Goal: Task Accomplishment & Management: Complete application form

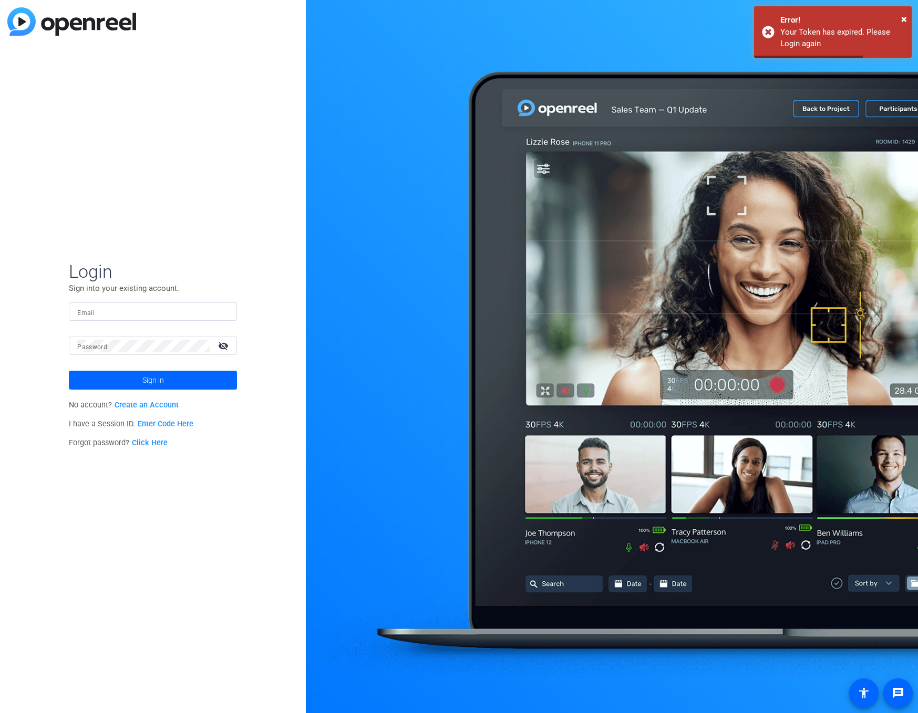
click at [133, 315] on input "Email" at bounding box center [152, 312] width 151 height 13
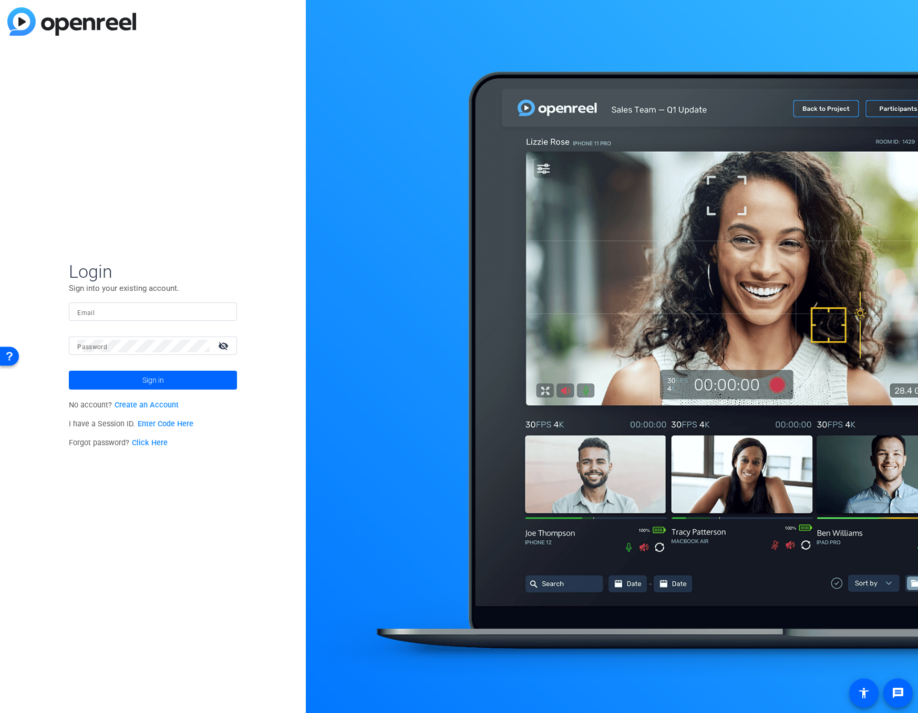
type input "[PERSON_NAME][EMAIL_ADDRESS][PERSON_NAME][DOMAIN_NAME]"
click at [69, 371] on button "Sign in" at bounding box center [153, 380] width 168 height 19
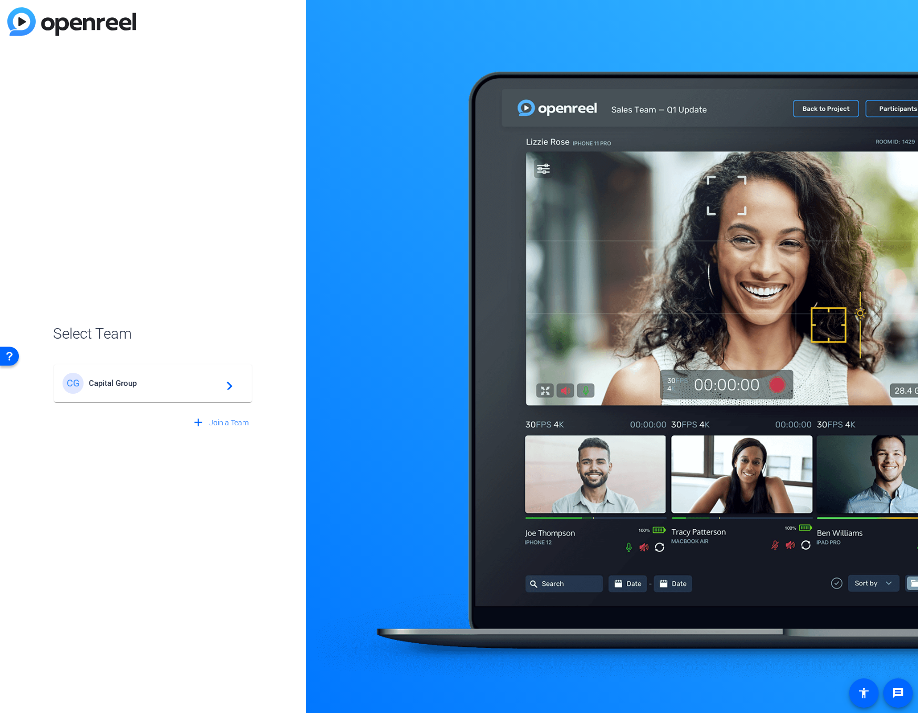
click at [187, 389] on div "CG Capital Group navigate_next" at bounding box center [153, 383] width 181 height 21
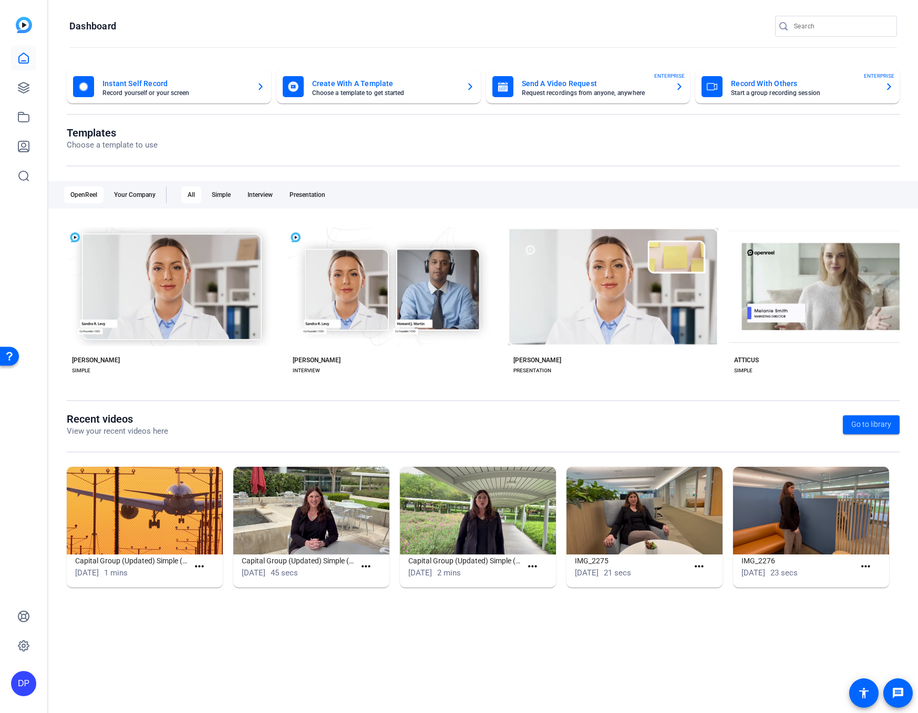
click at [174, 415] on openreel-page-title "Recent videos View your recent videos here Go to library" at bounding box center [483, 425] width 833 height 25
click at [181, 123] on openreel-dashboard-quick-actions "Instant Self Record Record yourself or your screen Create With A Template Choos…" at bounding box center [483, 98] width 833 height 57
click at [28, 56] on icon at bounding box center [23, 58] width 9 height 10
click at [27, 87] on icon at bounding box center [23, 87] width 13 height 13
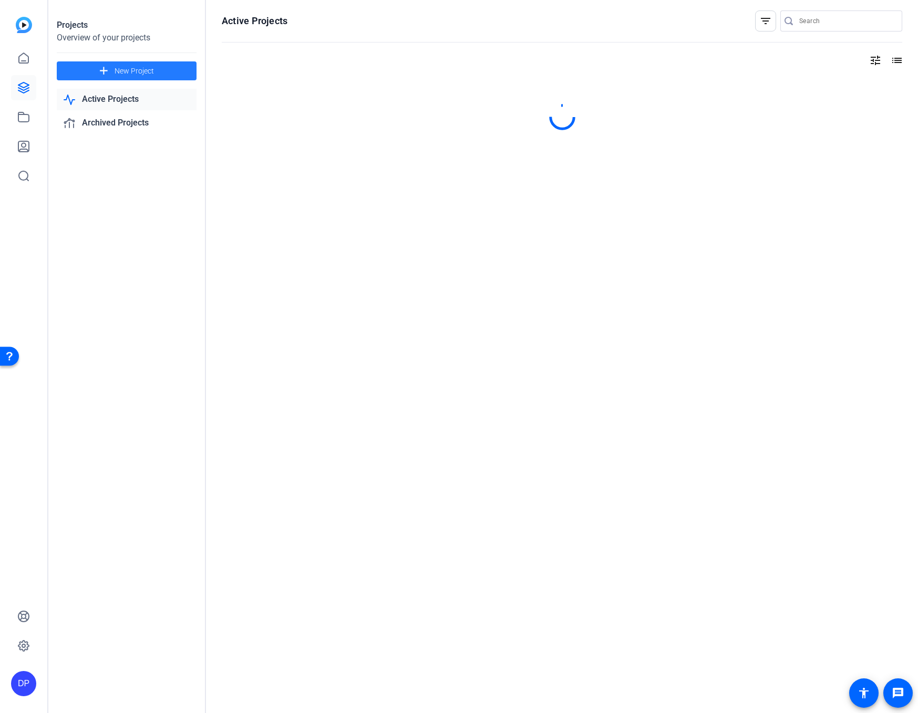
click at [154, 72] on span at bounding box center [127, 70] width 140 height 25
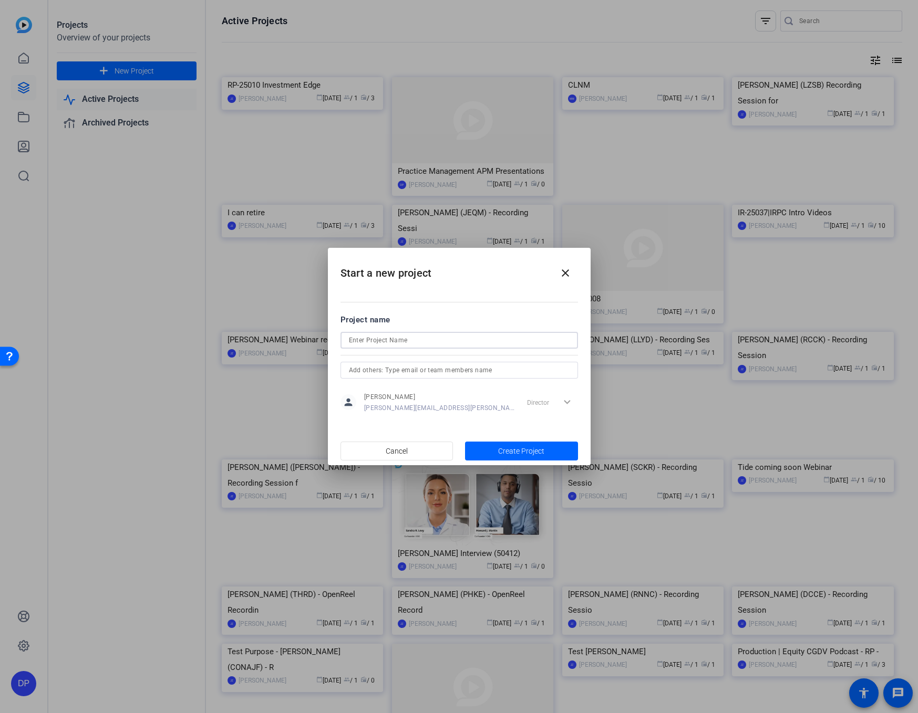
click at [384, 339] on input at bounding box center [459, 340] width 221 height 13
drag, startPoint x: 365, startPoint y: 342, endPoint x: 346, endPoint y: 343, distance: 18.4
click at [346, 343] on div "ACM Sizzle Reel" at bounding box center [458, 340] width 237 height 17
type input "Advisory Council Meeting Intro Sizzle Reel"
click at [509, 450] on span "Create Project" at bounding box center [521, 451] width 46 height 11
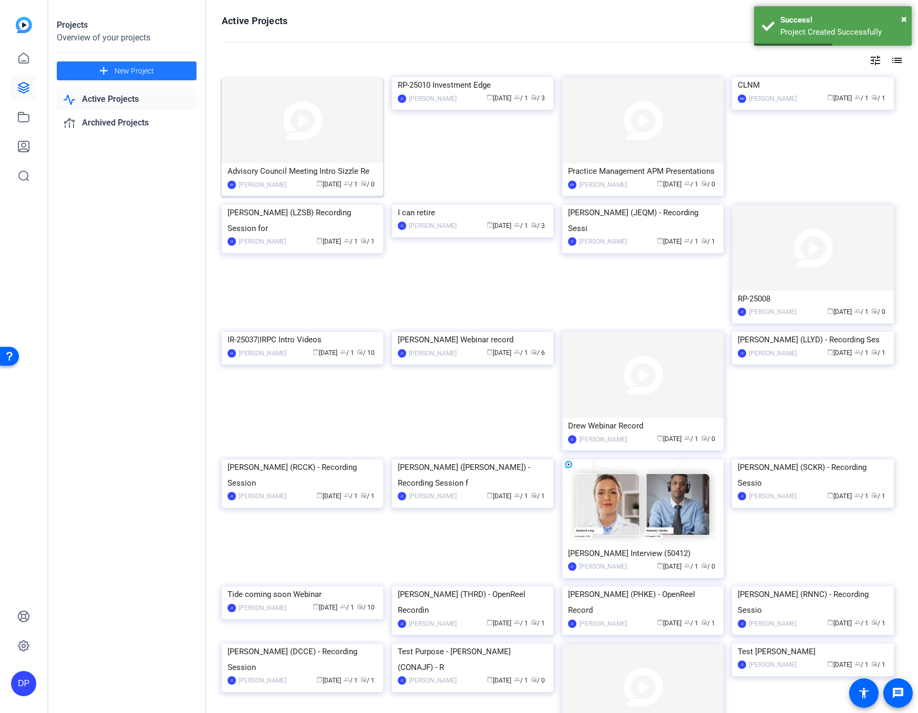
click at [307, 105] on img at bounding box center [302, 120] width 161 height 86
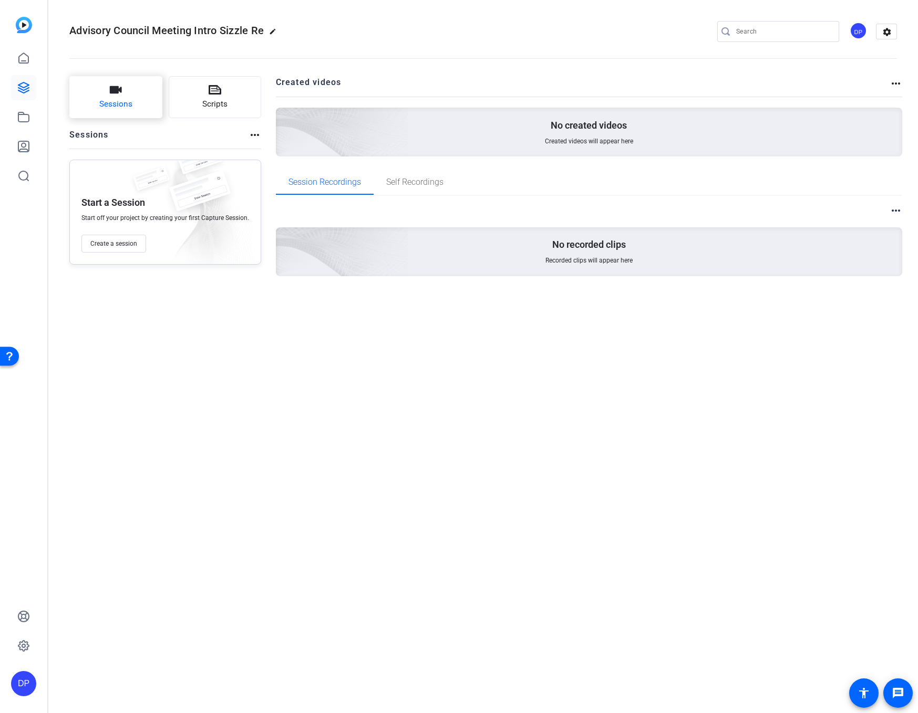
click at [127, 102] on span "Sessions" at bounding box center [115, 104] width 33 height 12
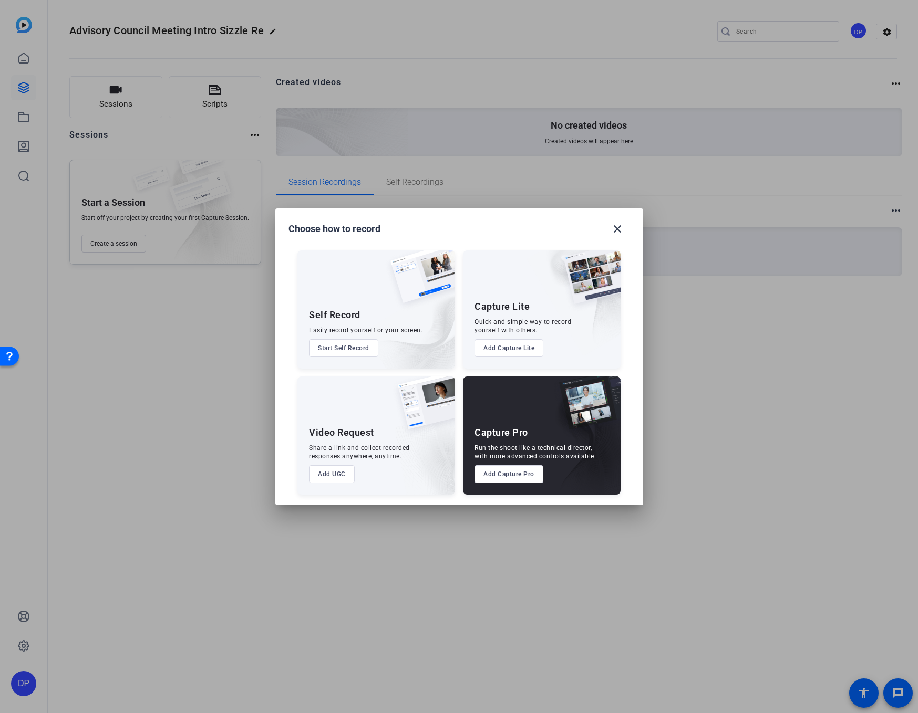
click at [344, 475] on button "Add UGC" at bounding box center [332, 474] width 46 height 18
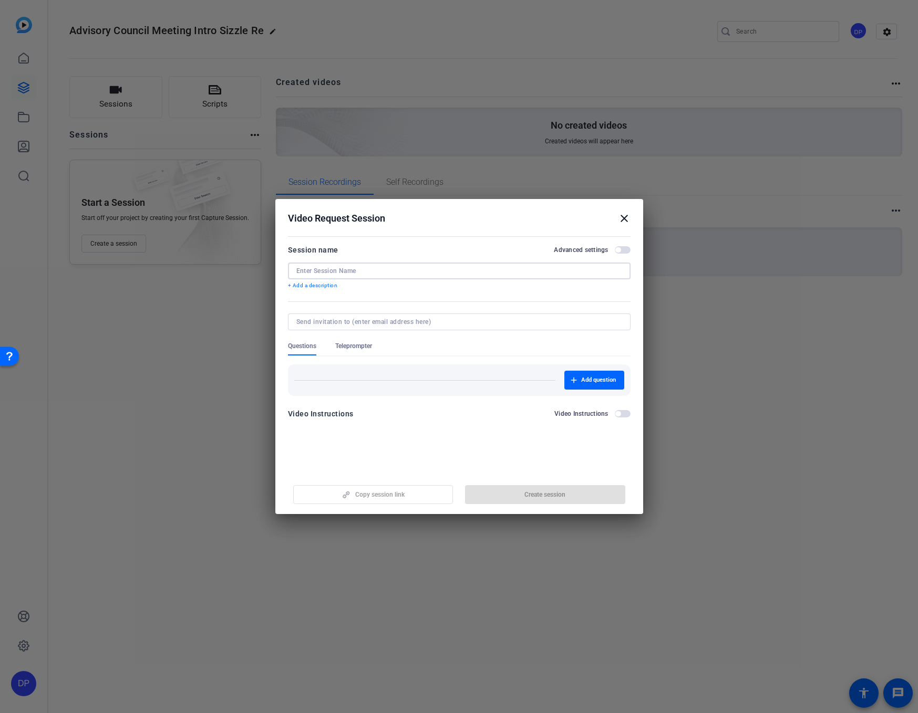
click at [374, 268] on input at bounding box center [459, 271] width 326 height 8
type input "ACM Intro Sizzle Reel Video"
click at [592, 378] on span "Add question" at bounding box center [598, 380] width 35 height 8
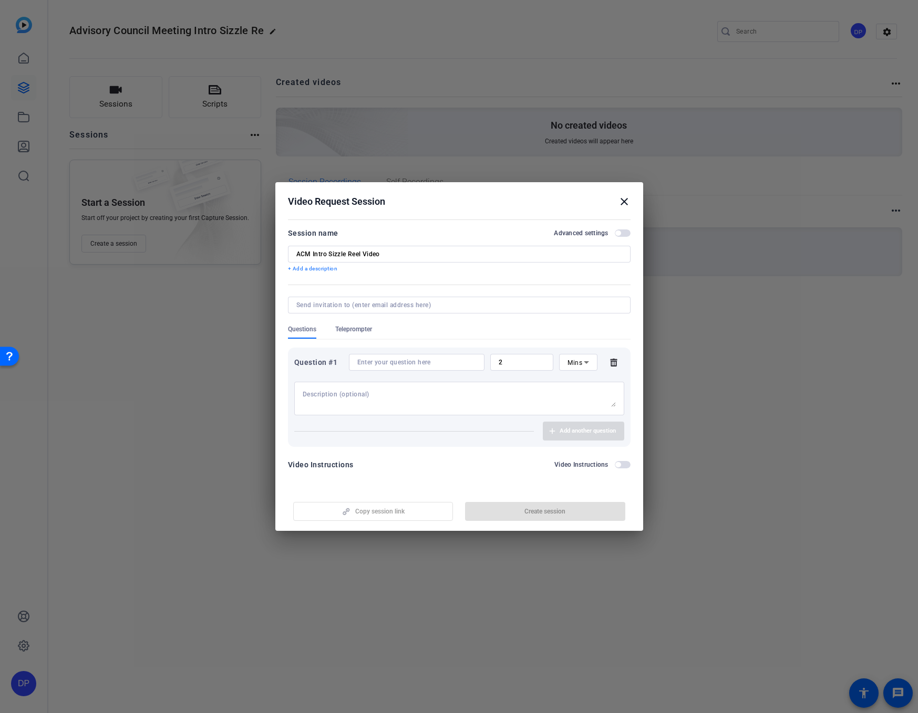
click at [381, 395] on textarea at bounding box center [459, 398] width 313 height 17
paste textarea "The questions for the sizzle reel are as follows: What’s important to you about…"
drag, startPoint x: 555, startPoint y: 404, endPoint x: 293, endPoint y: 401, distance: 262.2
click at [294, 401] on div "The questions for the sizzle reel are as follows: What’s important to you about…" at bounding box center [459, 396] width 330 height 39
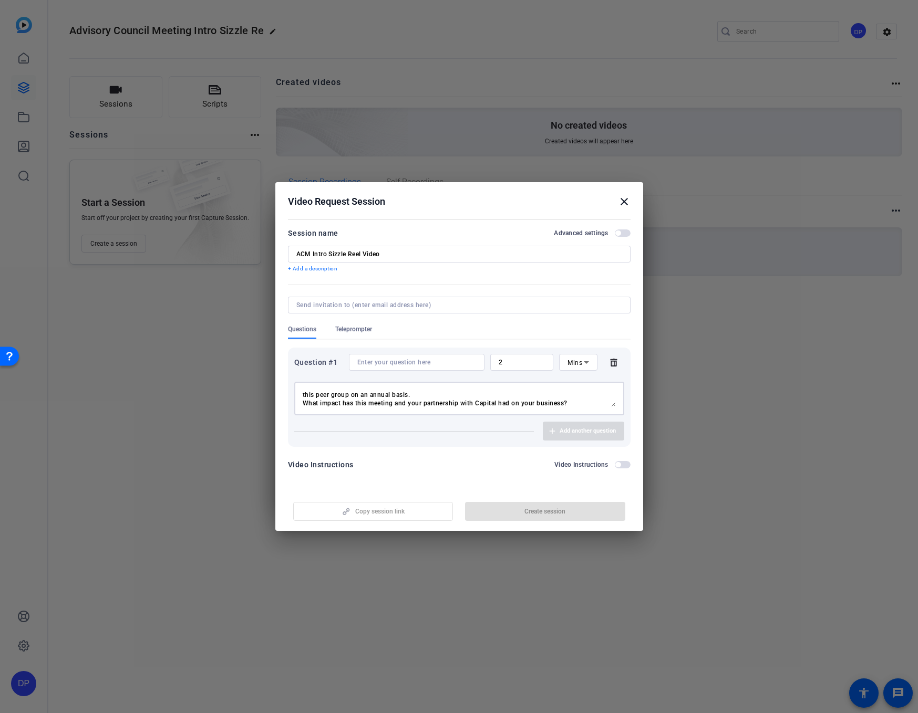
scroll to position [8, 0]
drag, startPoint x: 614, startPoint y: 407, endPoint x: 617, endPoint y: 420, distance: 13.1
click at [617, 420] on div "Question #1 2 Mins The questions for the sizzle reel are as follows: What’s imp…" at bounding box center [459, 397] width 343 height 99
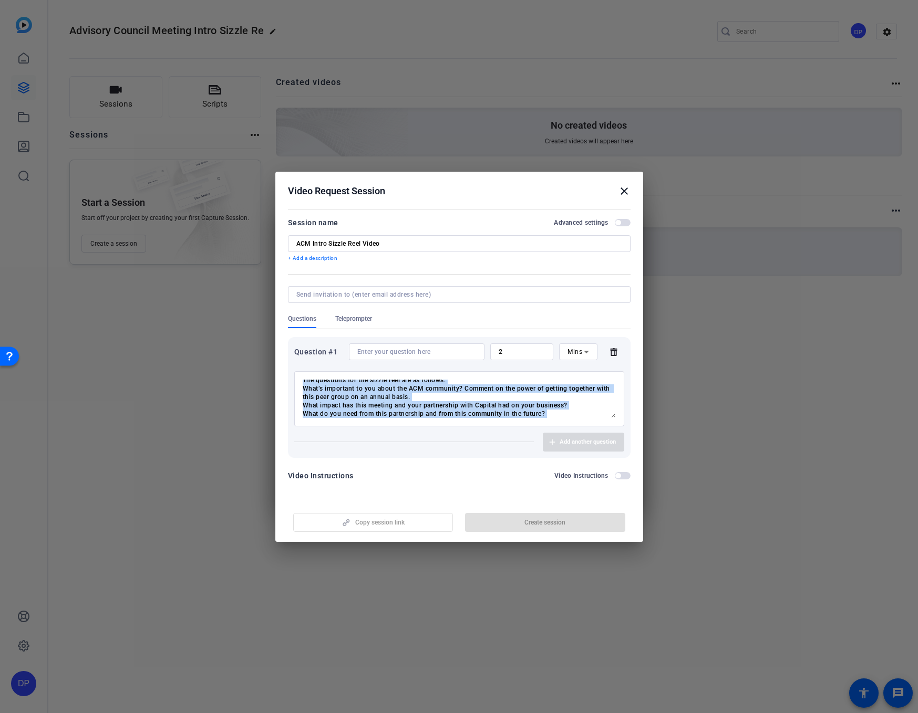
scroll to position [0, 0]
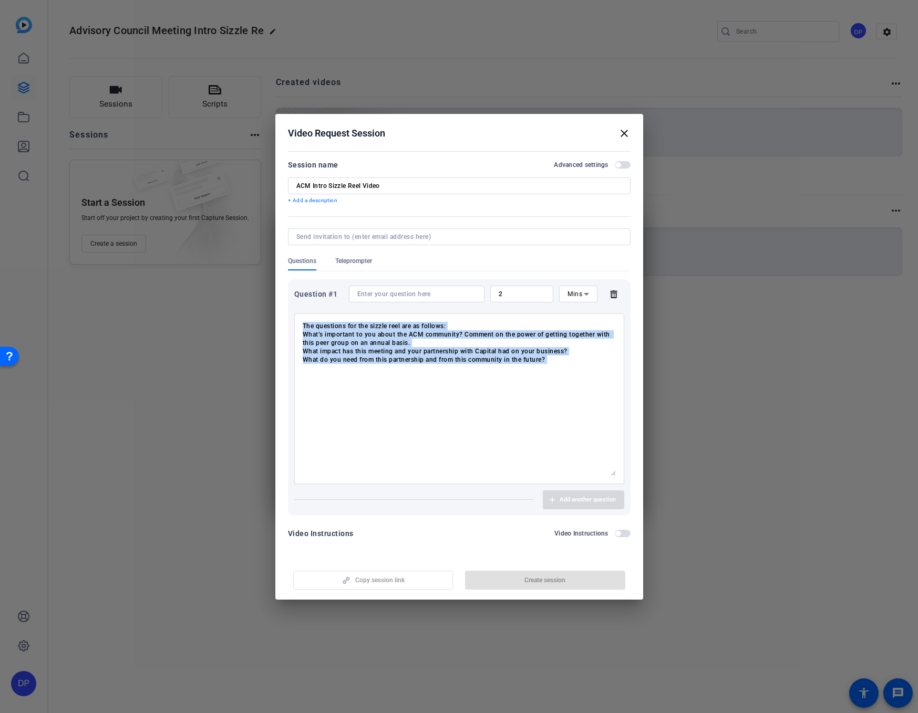
drag, startPoint x: 613, startPoint y: 405, endPoint x: 530, endPoint y: 472, distance: 107.2
click at [617, 543] on form "Session name Advanced settings ACM Intro Sizzle Reel Video + Add a description …" at bounding box center [459, 353] width 343 height 388
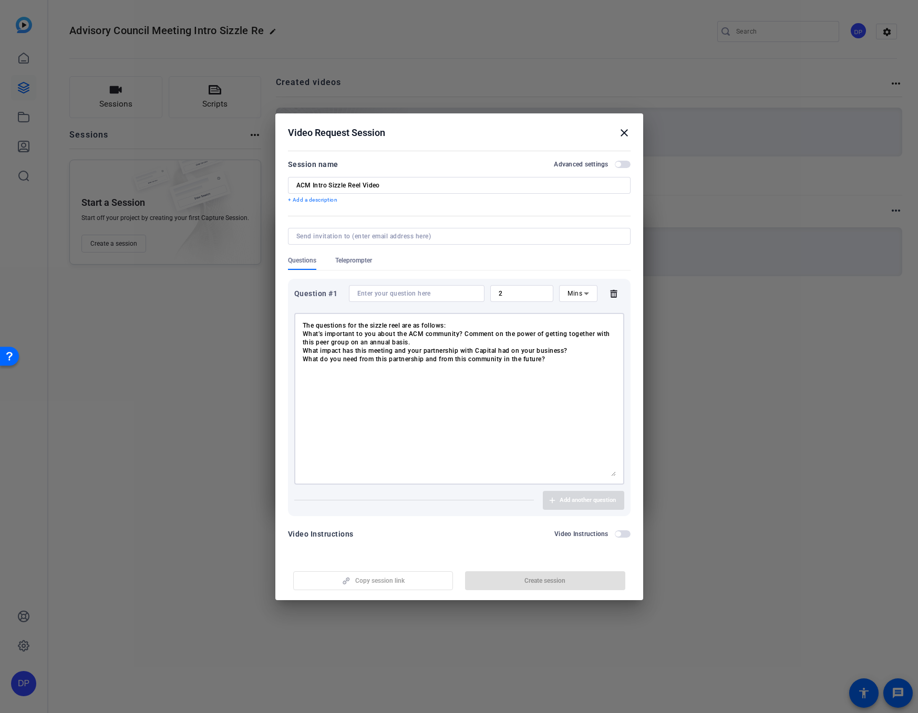
drag, startPoint x: 451, startPoint y: 326, endPoint x: 278, endPoint y: 324, distance: 172.9
click at [278, 324] on mat-dialog-content "Session name Advanced settings ACM Intro Sizzle Reel Video + Add a description …" at bounding box center [459, 353] width 368 height 411
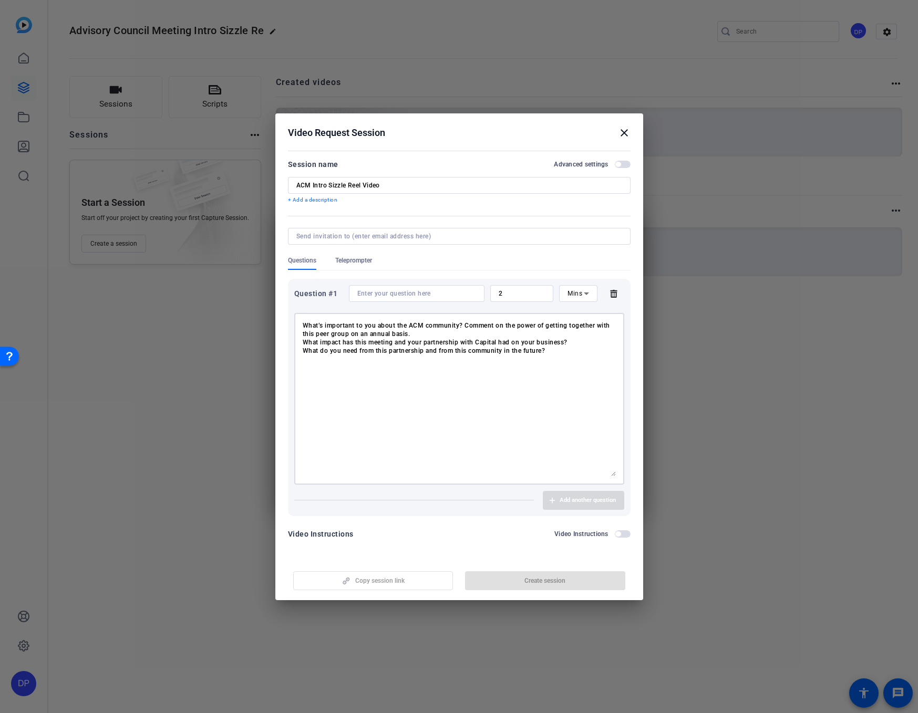
click at [303, 336] on textarea "What’s important to you about the ACM community? Comment on the power of gettin…" at bounding box center [459, 399] width 313 height 155
drag, startPoint x: 552, startPoint y: 353, endPoint x: 284, endPoint y: 338, distance: 267.9
click at [284, 338] on mat-dialog-content "Session name Advanced settings ACM Intro Sizzle Reel Video + Add a description …" at bounding box center [459, 353] width 368 height 411
type textarea "What’s important to you about the ACM community? Comment on the power of gettin…"
click at [481, 516] on form "Session name Advanced settings ACM Intro Sizzle Reel Video + Add a description …" at bounding box center [459, 352] width 343 height 389
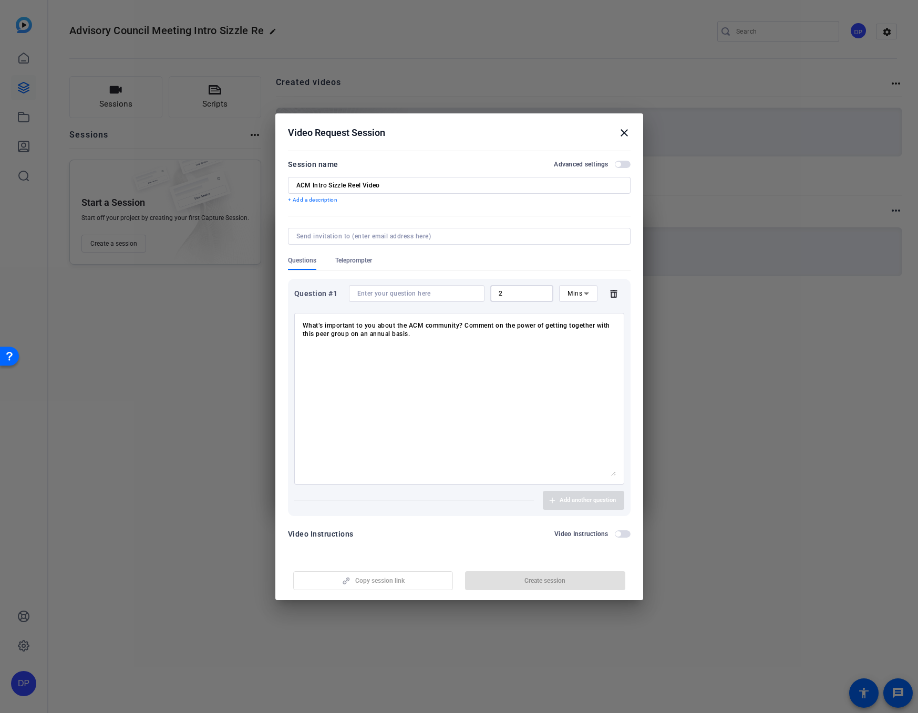
drag, startPoint x: 513, startPoint y: 292, endPoint x: 477, endPoint y: 289, distance: 36.3
click at [477, 289] on div "Question #1 2 Mins" at bounding box center [459, 293] width 330 height 17
click at [570, 296] on span "Mins" at bounding box center [574, 293] width 15 height 7
click at [511, 295] on div at bounding box center [459, 356] width 918 height 713
drag, startPoint x: 506, startPoint y: 293, endPoint x: 486, endPoint y: 293, distance: 20.0
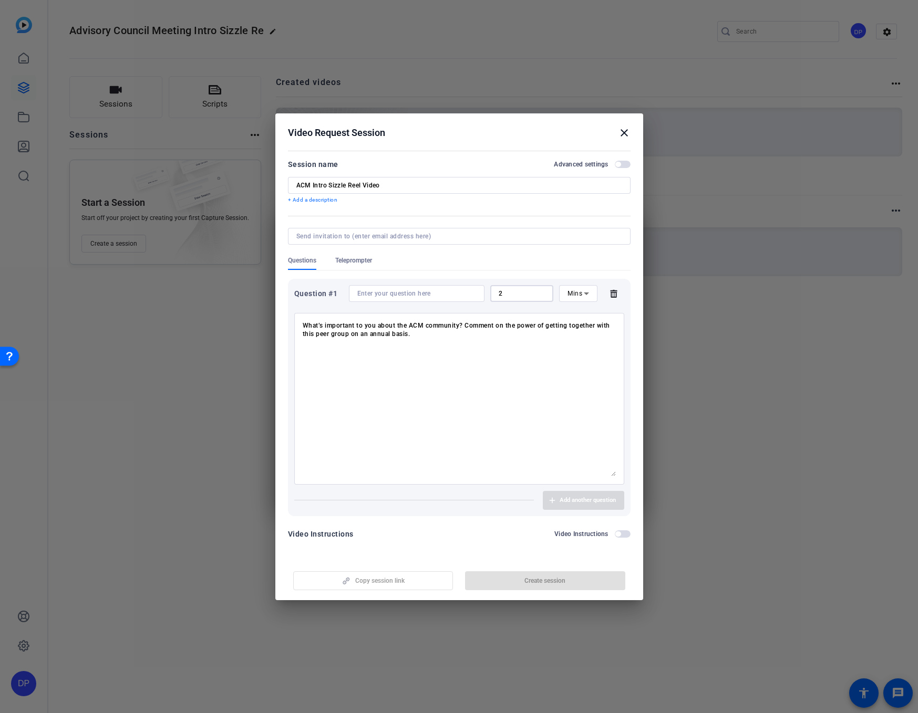
click at [488, 293] on div "Question #1 2 Mins" at bounding box center [459, 293] width 330 height 17
type input "1"
click at [495, 358] on textarea "What’s important to you about the ACM community? Comment on the power of gettin…" at bounding box center [459, 399] width 313 height 155
click at [393, 289] on input at bounding box center [416, 293] width 119 height 8
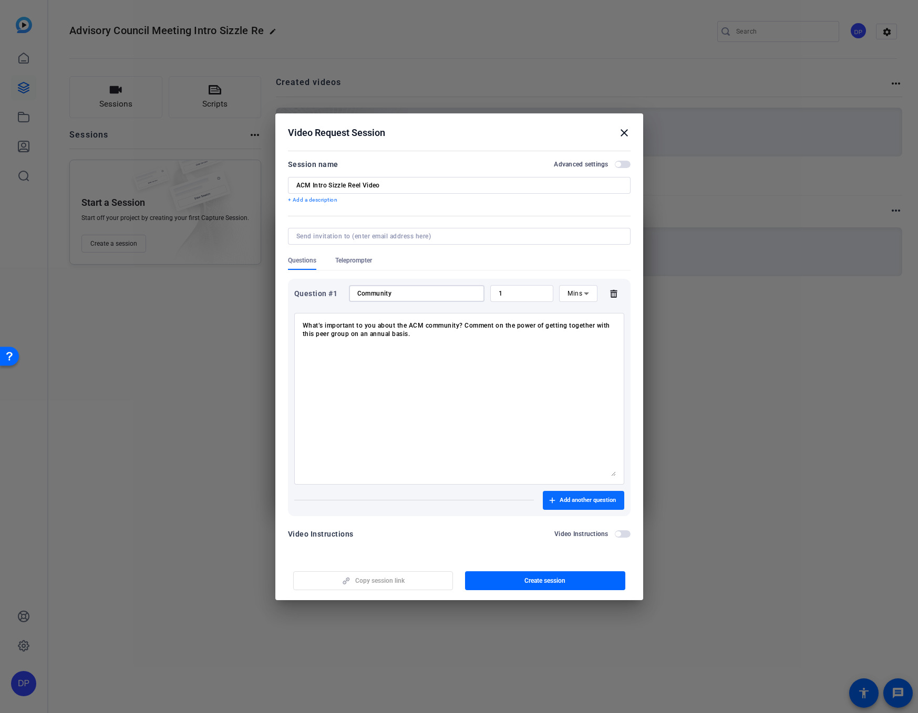
type input "Community"
click at [589, 498] on span "Add another question" at bounding box center [588, 500] width 56 height 8
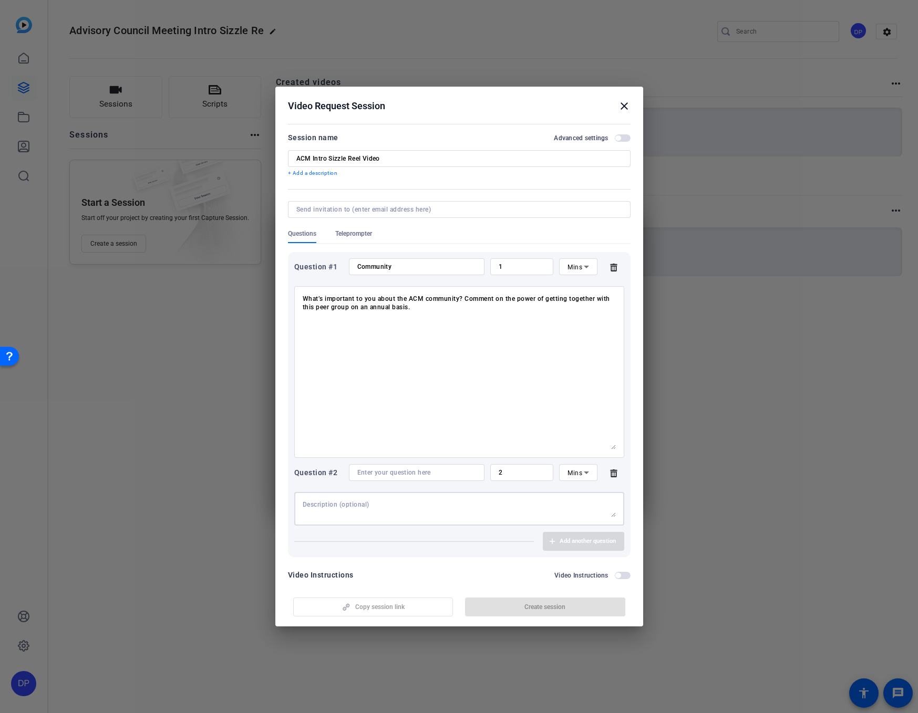
click at [388, 505] on textarea at bounding box center [459, 509] width 313 height 17
paste textarea "The questions for the sizzle reel are as follows: What’s important to you about…"
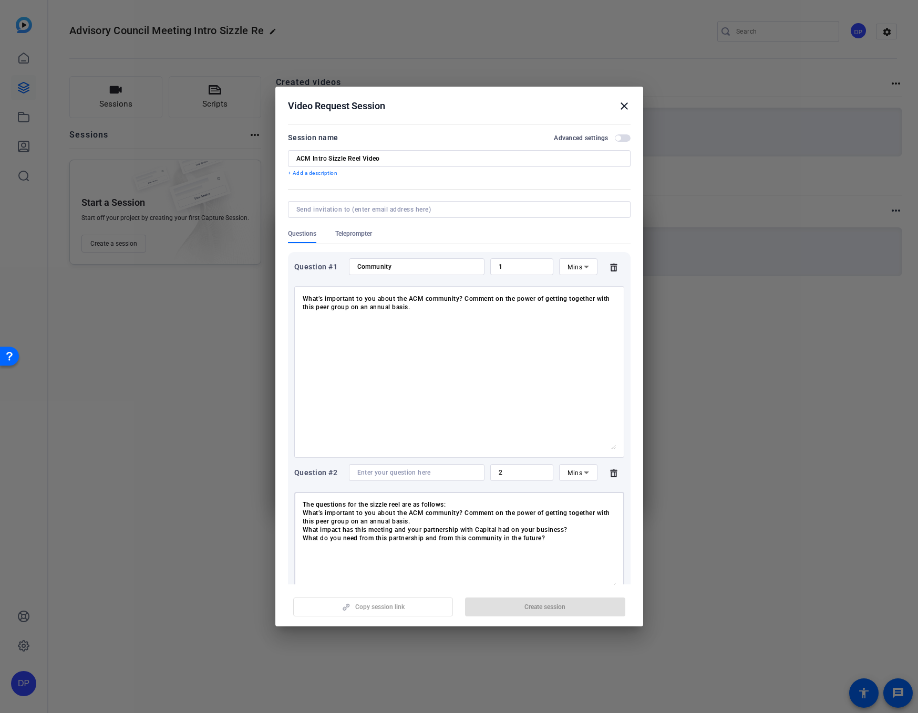
drag, startPoint x: 608, startPoint y: 517, endPoint x: 582, endPoint y: 566, distance: 55.7
click at [620, 587] on openreel-new-create-edit-ugc-session "Video Request Session close Session name Advanced settings ACM Intro Sizzle Ree…" at bounding box center [459, 357] width 368 height 540
drag, startPoint x: 436, startPoint y: 519, endPoint x: 274, endPoint y: 504, distance: 162.5
click at [274, 504] on div "Choose how to record close Self Record Easily record yourself or your screen. S…" at bounding box center [459, 356] width 918 height 713
click at [303, 511] on textarea "What impact has this meeting and your partnership with Capital had on your busi…" at bounding box center [459, 544] width 313 height 87
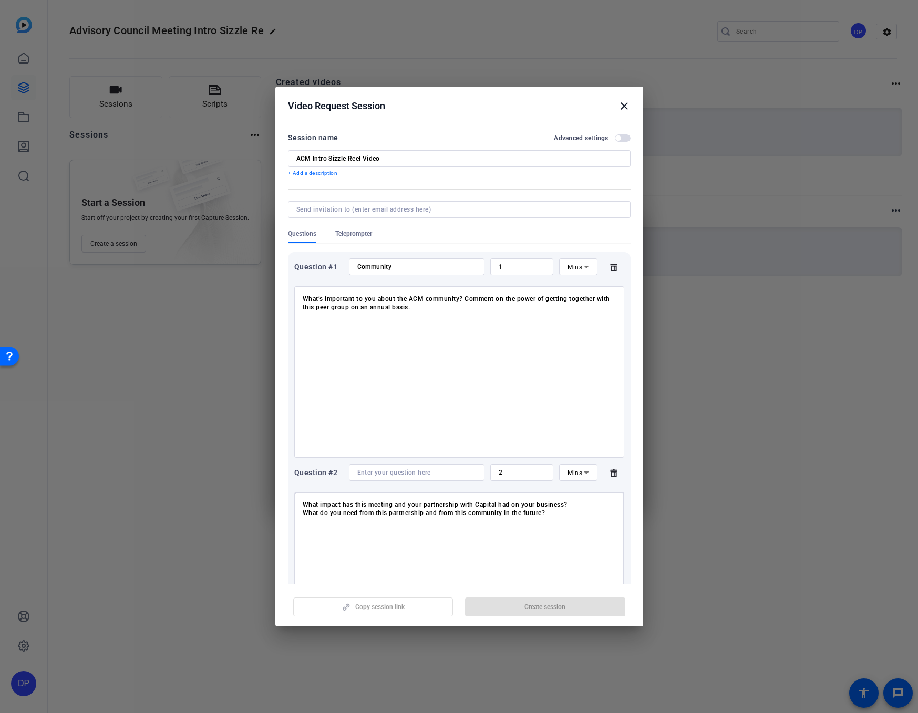
type textarea "What impact has this meeting and your partnership with Capital had on your busi…"
click at [396, 473] on input at bounding box center [416, 473] width 119 height 8
type input "Impact"
drag, startPoint x: 498, startPoint y: 470, endPoint x: 460, endPoint y: 470, distance: 38.4
click at [460, 470] on div "Question #2 Impact 2 Mins" at bounding box center [459, 472] width 330 height 17
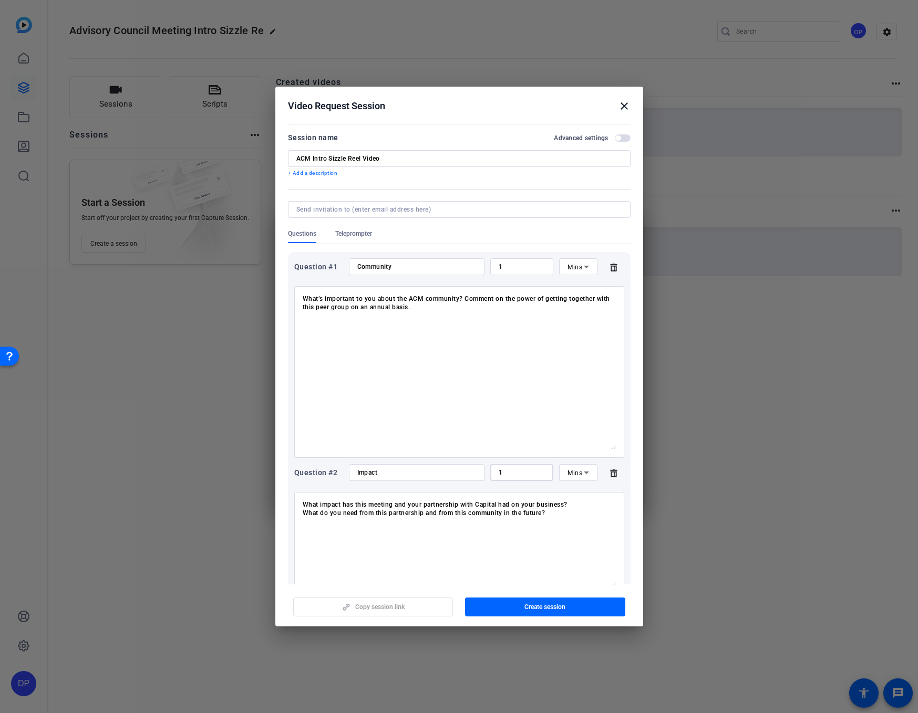
type input "1"
click at [489, 542] on textarea "What impact has this meeting and your partnership with Capital had on your busi…" at bounding box center [459, 544] width 313 height 87
drag, startPoint x: 546, startPoint y: 512, endPoint x: 265, endPoint y: 512, distance: 280.6
click at [265, 512] on div "Choose how to record close Self Record Easily record yourself or your screen. S…" at bounding box center [459, 356] width 918 height 713
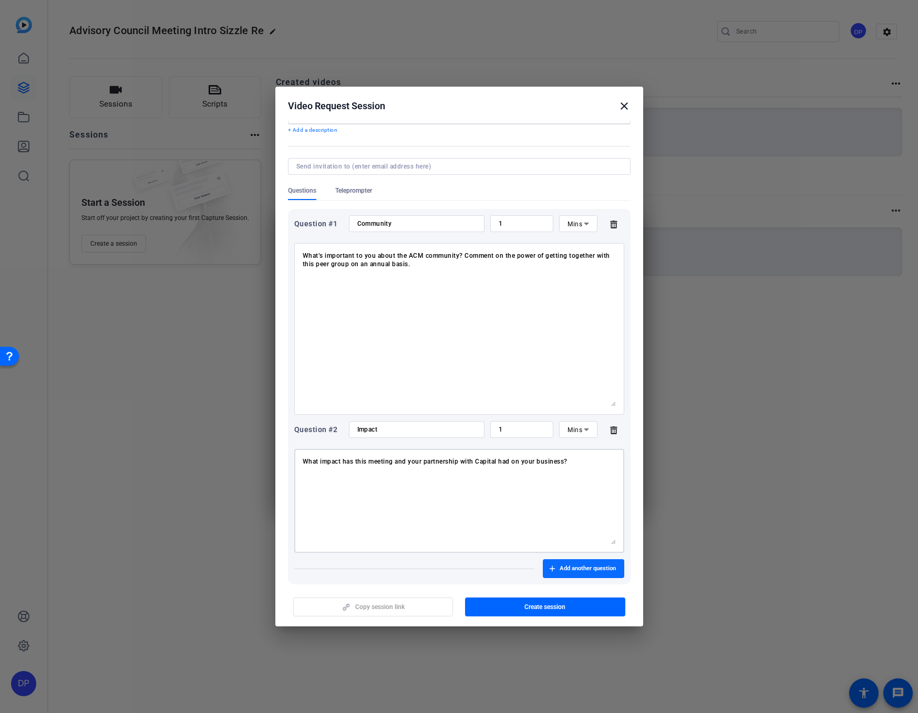
scroll to position [85, 0]
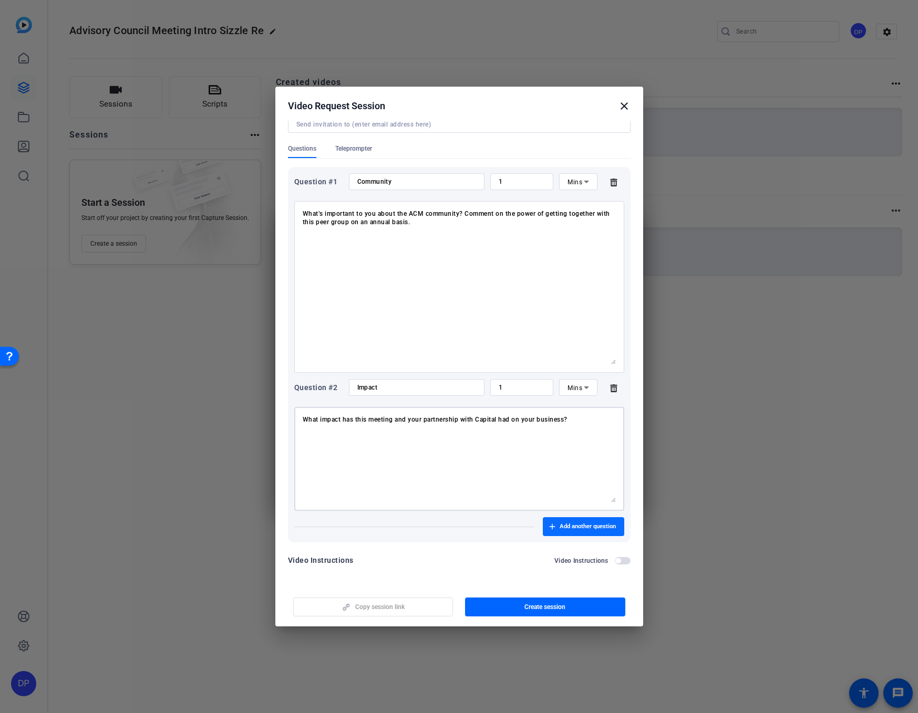
type textarea "What impact has this meeting and your partnership with Capital had on your busi…"
click at [562, 531] on span "Add another question" at bounding box center [588, 527] width 56 height 8
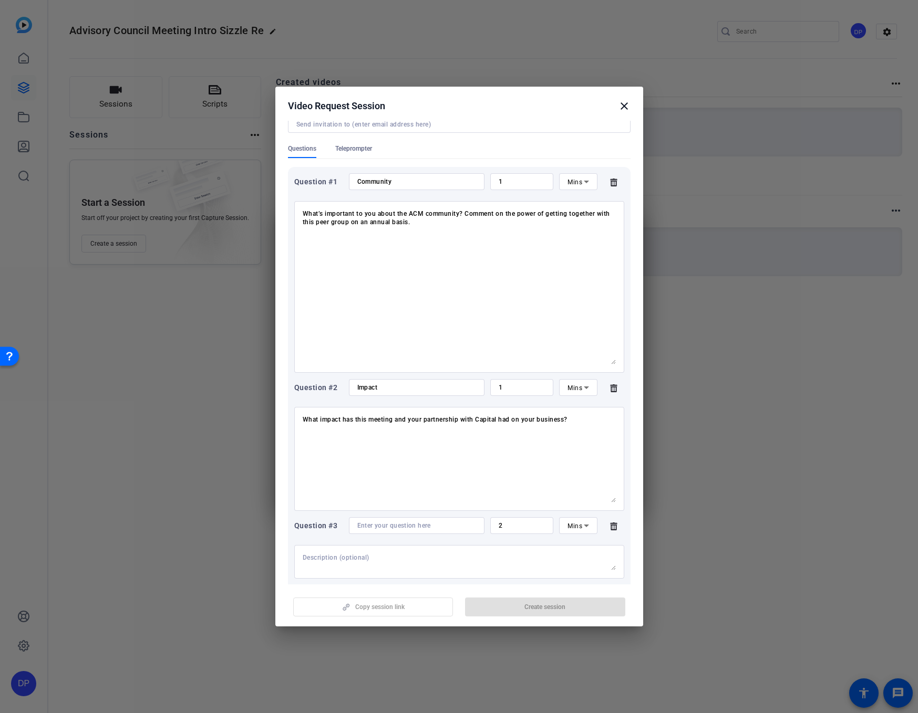
click at [374, 555] on textarea at bounding box center [459, 562] width 313 height 17
paste textarea "The questions for the sizzle reel are as follows: What’s important to you about…"
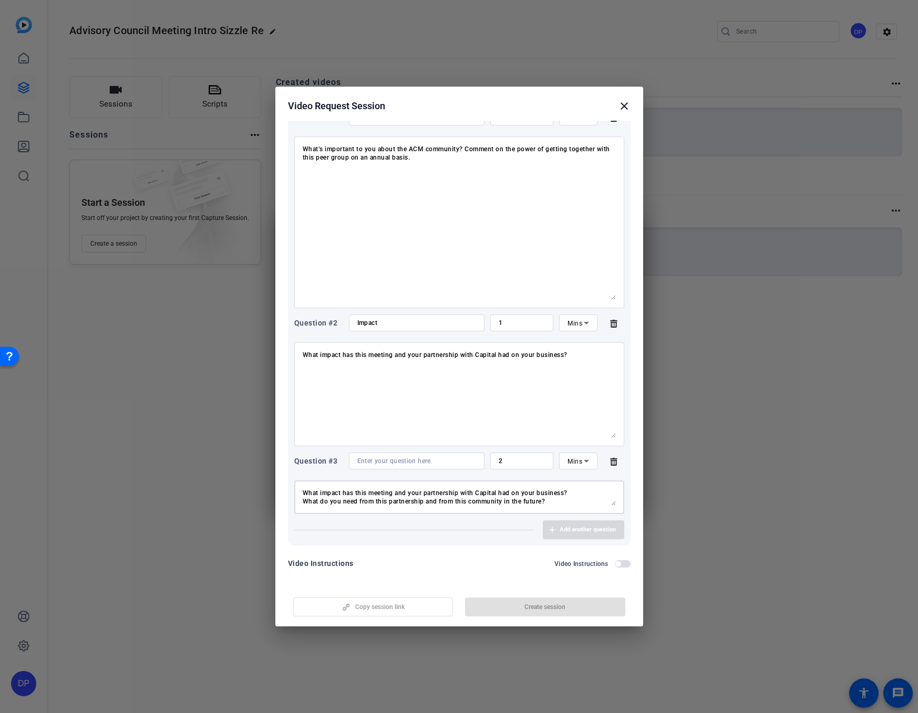
scroll to position [153, 0]
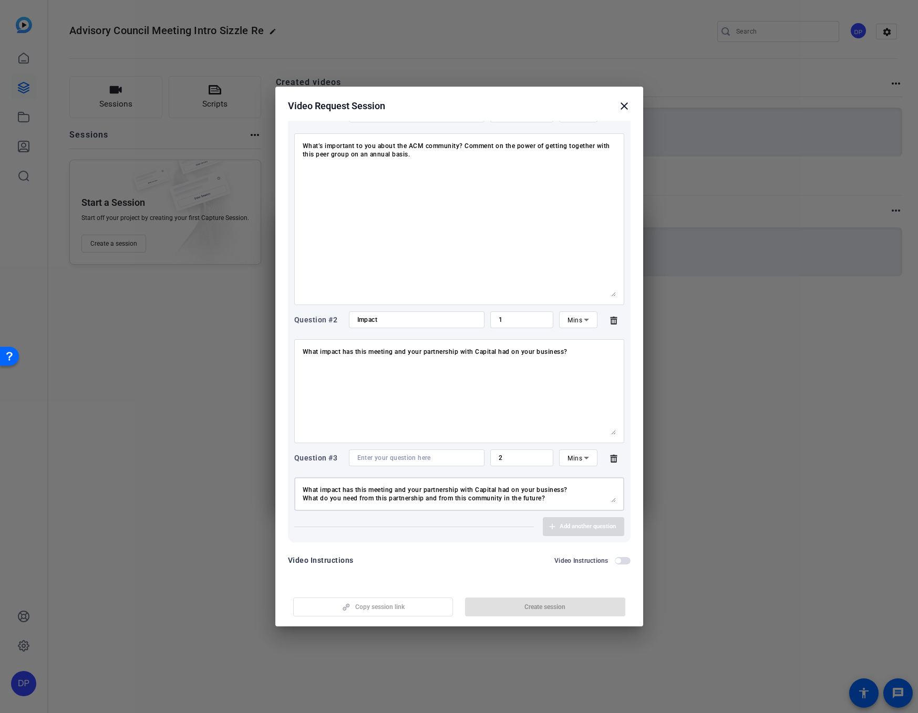
drag, startPoint x: 608, startPoint y: 502, endPoint x: 606, endPoint y: 514, distance: 11.7
click at [613, 547] on form "Session name Advanced settings ACM Intro Sizzle Reel Video + Add a description …" at bounding box center [459, 275] width 343 height 595
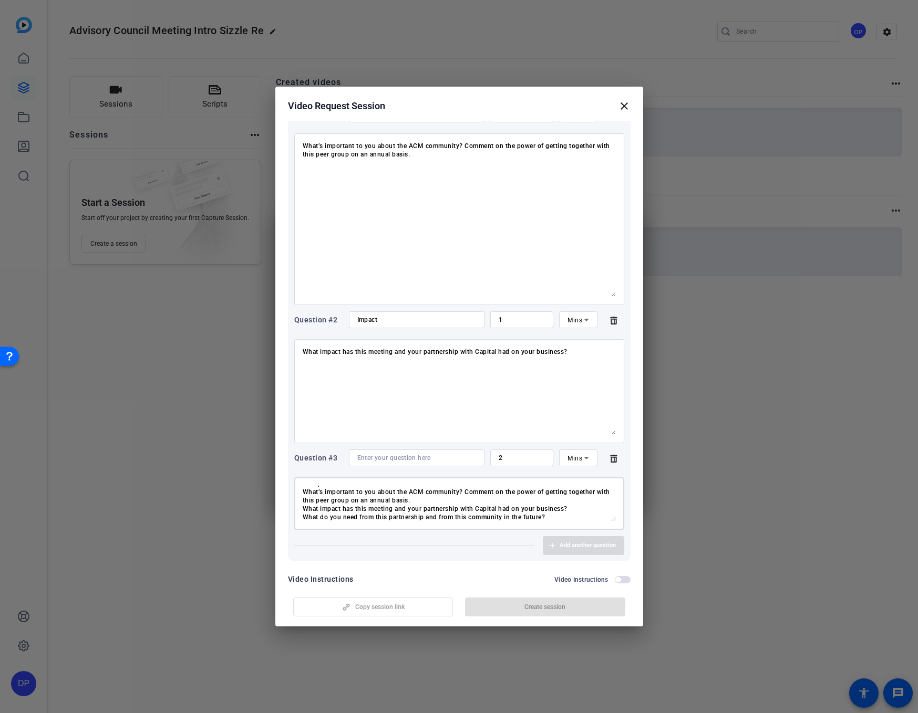
scroll to position [0, 0]
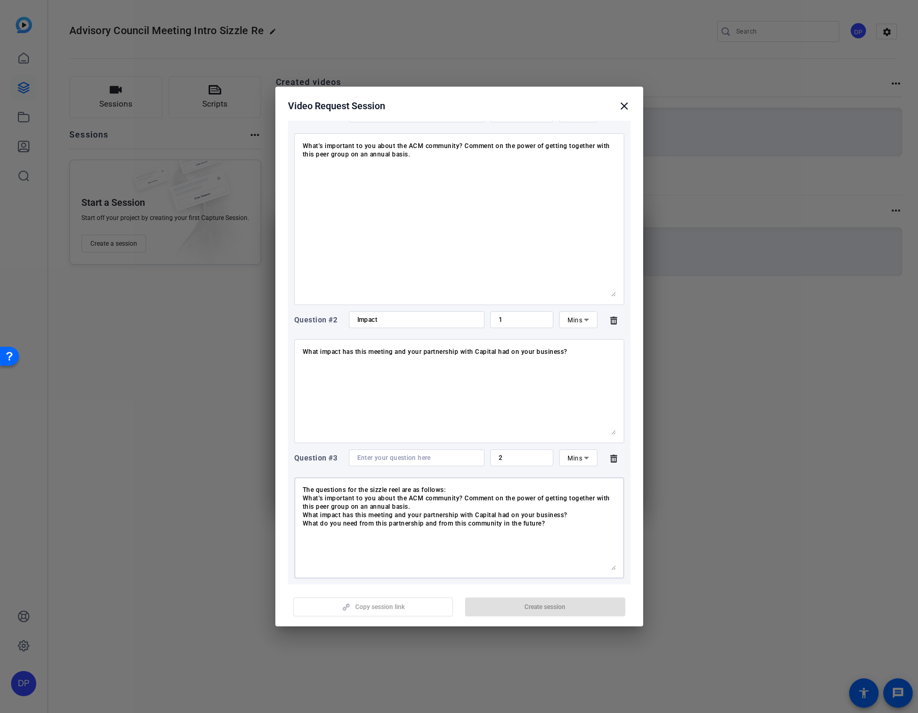
drag, startPoint x: 607, startPoint y: 500, endPoint x: 565, endPoint y: 536, distance: 55.8
click at [604, 568] on textarea "The questions for the sizzle reel are as follows: What’s important to you about…" at bounding box center [459, 528] width 313 height 85
drag, startPoint x: 571, startPoint y: 513, endPoint x: 289, endPoint y: 485, distance: 283.5
click at [289, 485] on div "Question #1 Community 1 Mins What’s important to you about the ACM community? C…" at bounding box center [459, 355] width 343 height 512
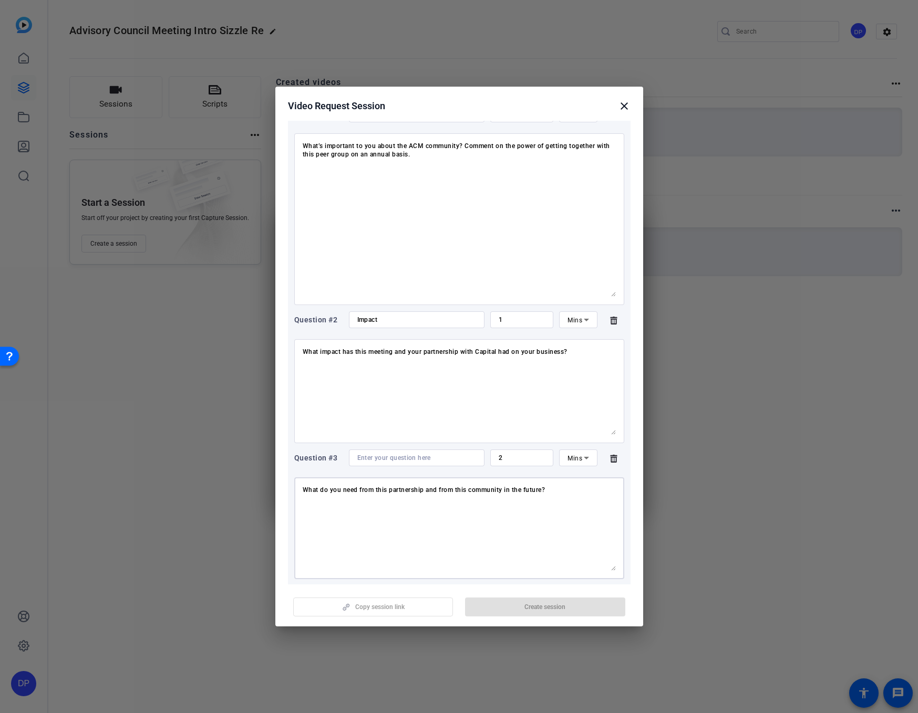
click at [304, 499] on textarea "What do you need from this partnership and from this community in the future?" at bounding box center [459, 528] width 313 height 85
type textarea "What do you need from this partnership and from this community in the future?"
click at [428, 458] on input at bounding box center [416, 458] width 119 height 8
type input "Future"
drag, startPoint x: 506, startPoint y: 455, endPoint x: 475, endPoint y: 455, distance: 30.5
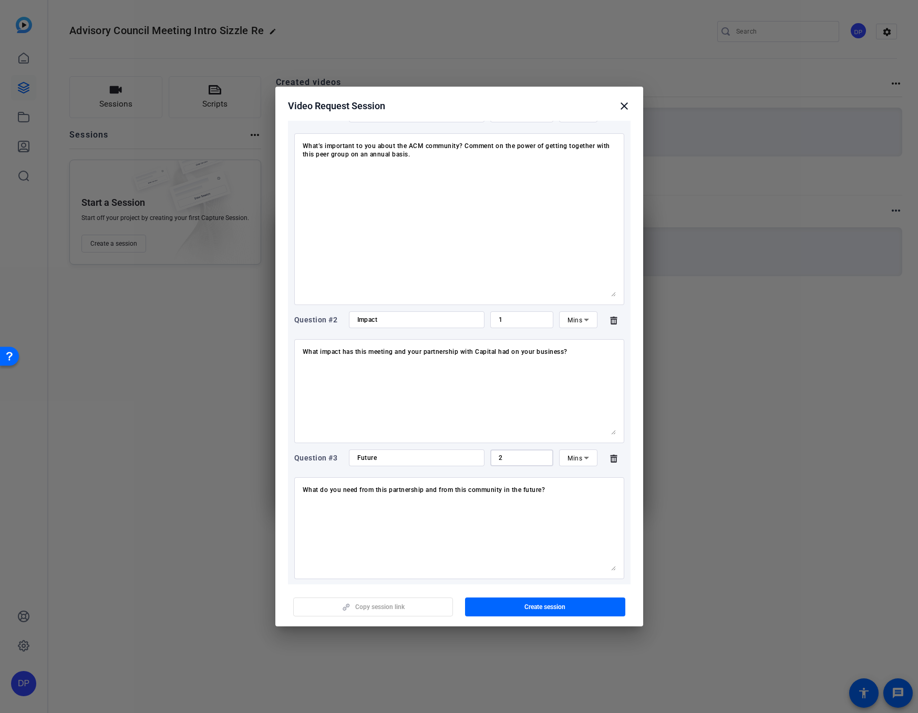
click at [475, 455] on div "Question #3 Future 2 Mins" at bounding box center [459, 458] width 330 height 17
type input "1"
click at [512, 549] on textarea "What do you need from this partnership and from this community in the future?" at bounding box center [459, 528] width 313 height 85
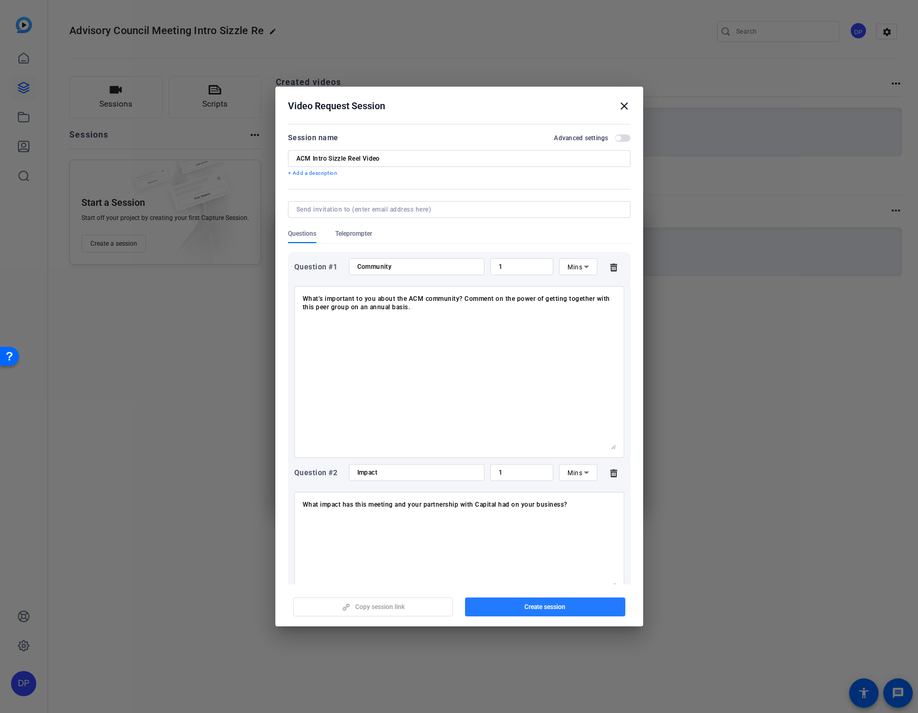
click at [539, 607] on span "Create session" at bounding box center [544, 607] width 41 height 8
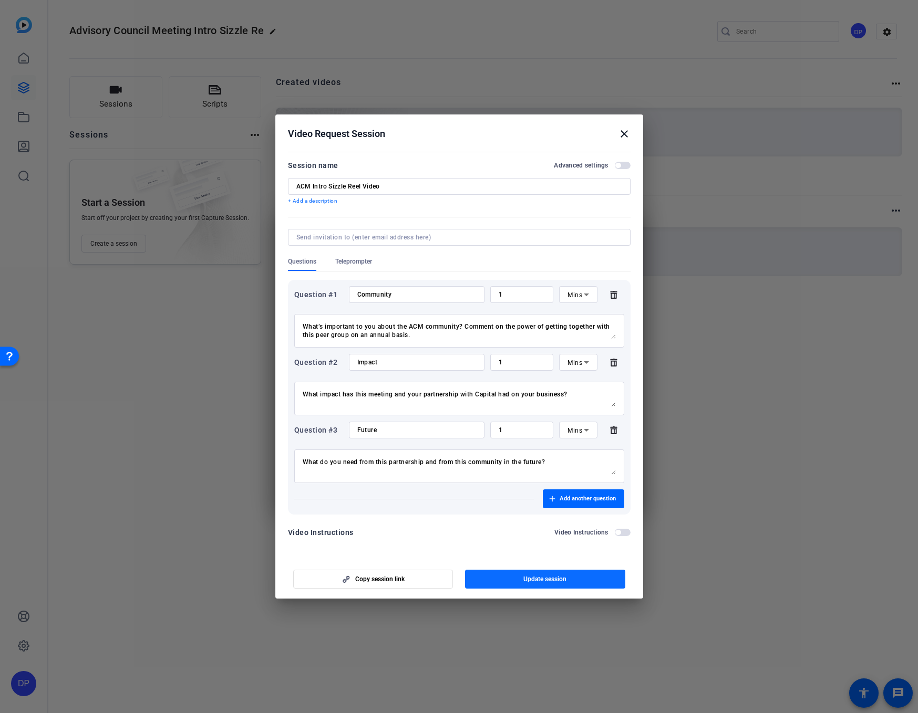
click at [525, 582] on span "Update session" at bounding box center [544, 579] width 43 height 8
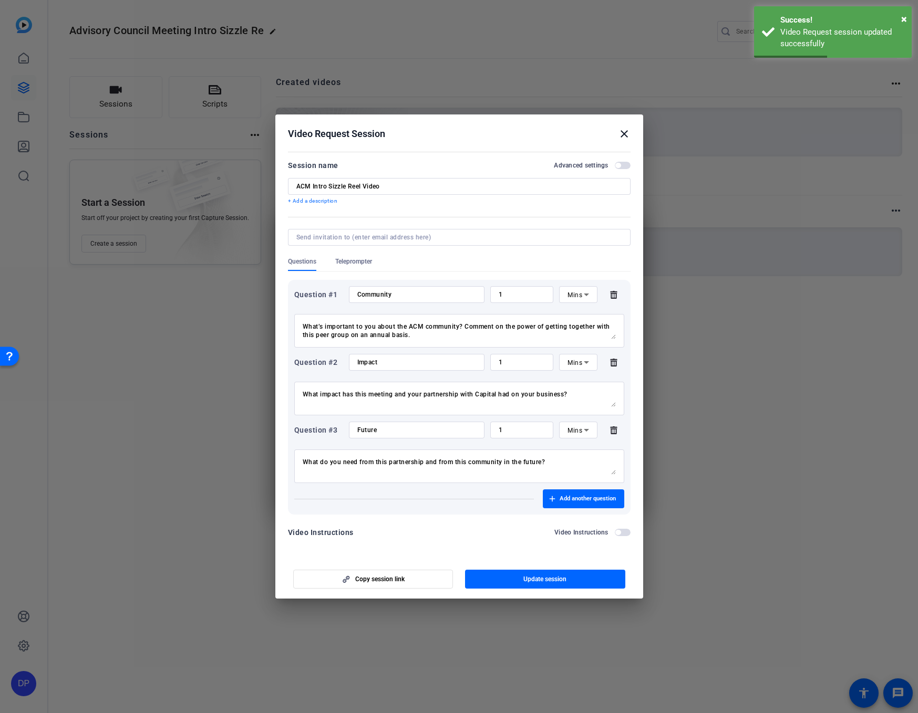
click at [625, 166] on span "button" at bounding box center [623, 165] width 16 height 7
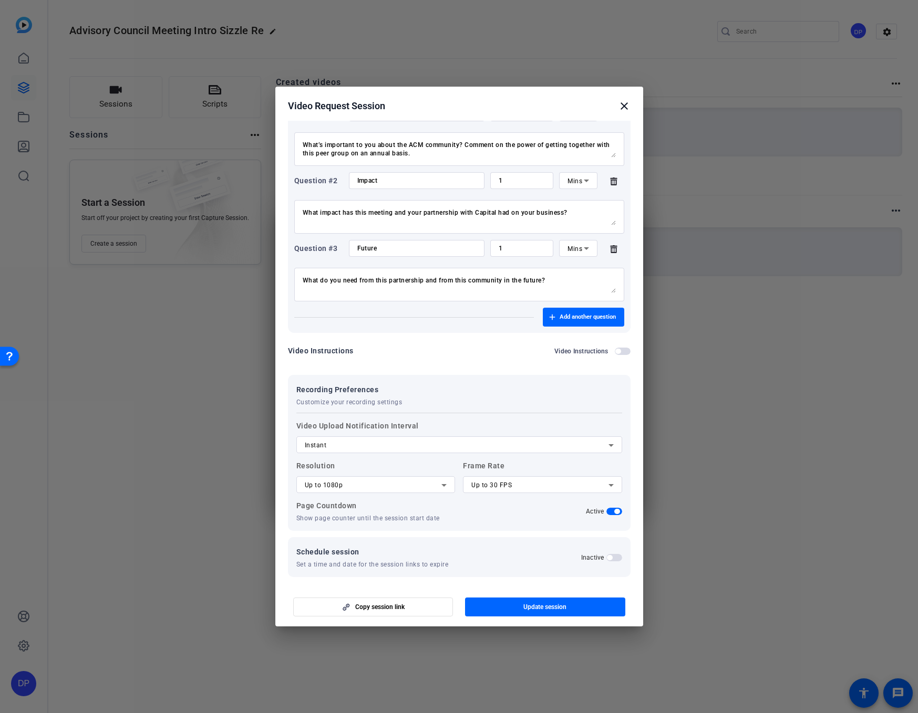
scroll to position [158, 0]
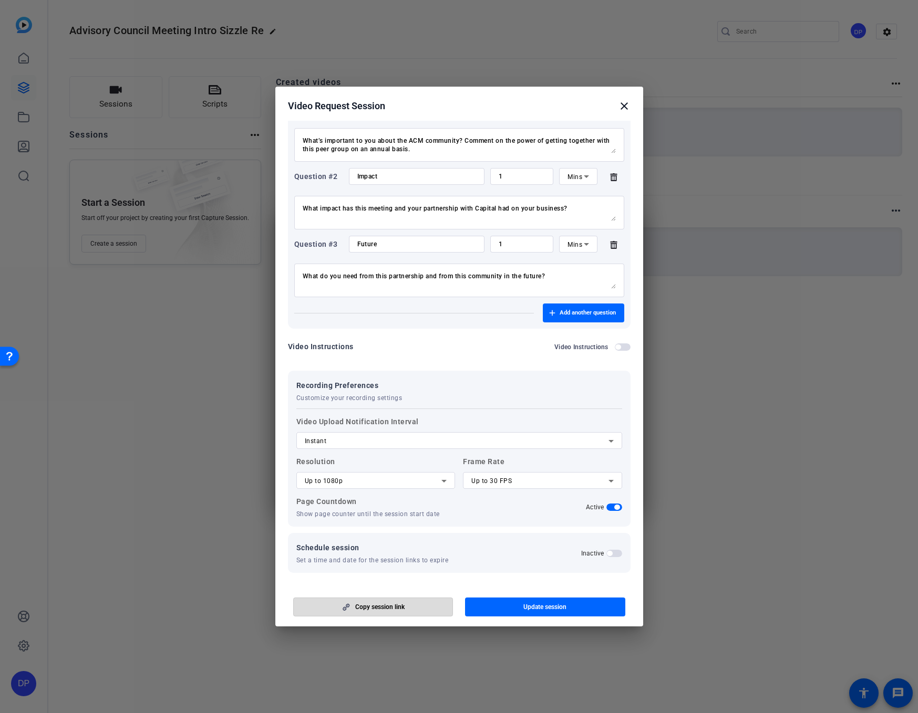
click at [409, 606] on span "button" at bounding box center [373, 607] width 159 height 25
click at [624, 105] on mat-icon "close" at bounding box center [624, 106] width 13 height 13
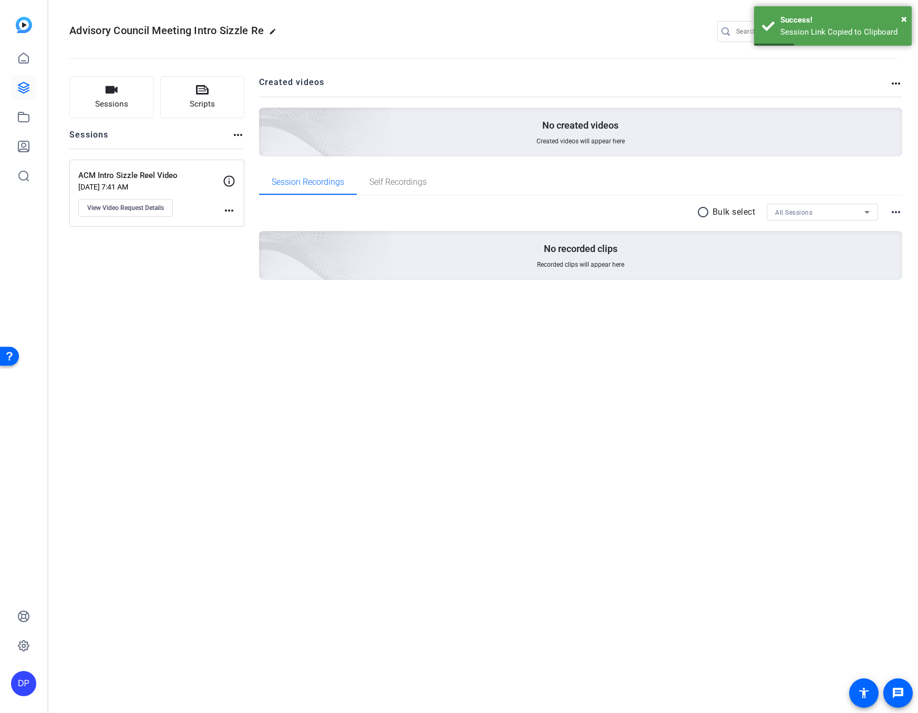
click at [429, 316] on div "Sessions Scripts Sessions more_horiz ACM Intro Sizzle Reel Video [DATE] 7:41 AM…" at bounding box center [482, 195] width 869 height 264
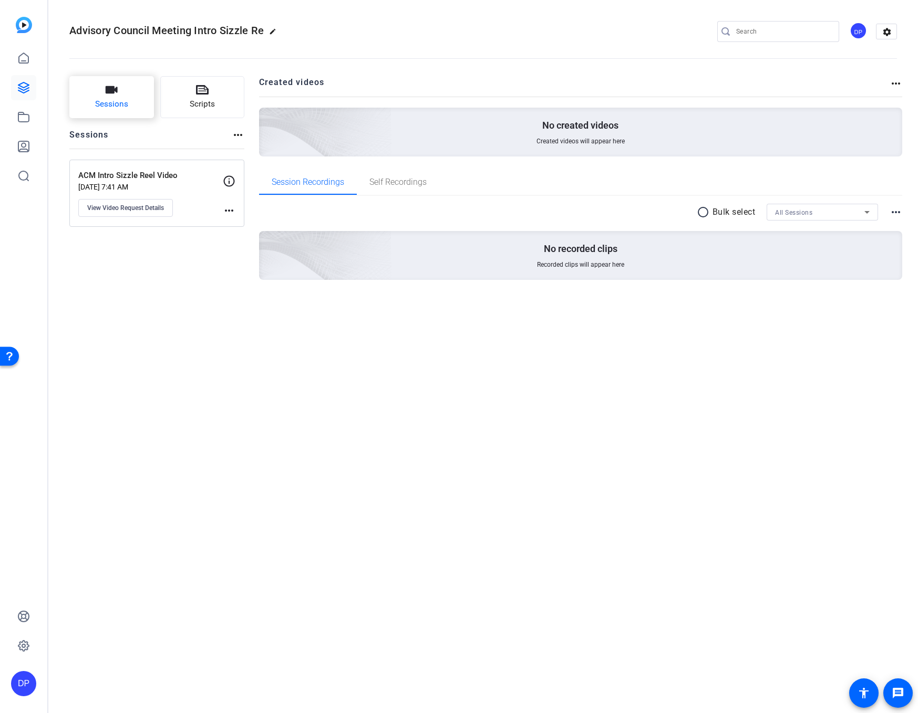
click at [124, 99] on span "Sessions" at bounding box center [111, 104] width 33 height 12
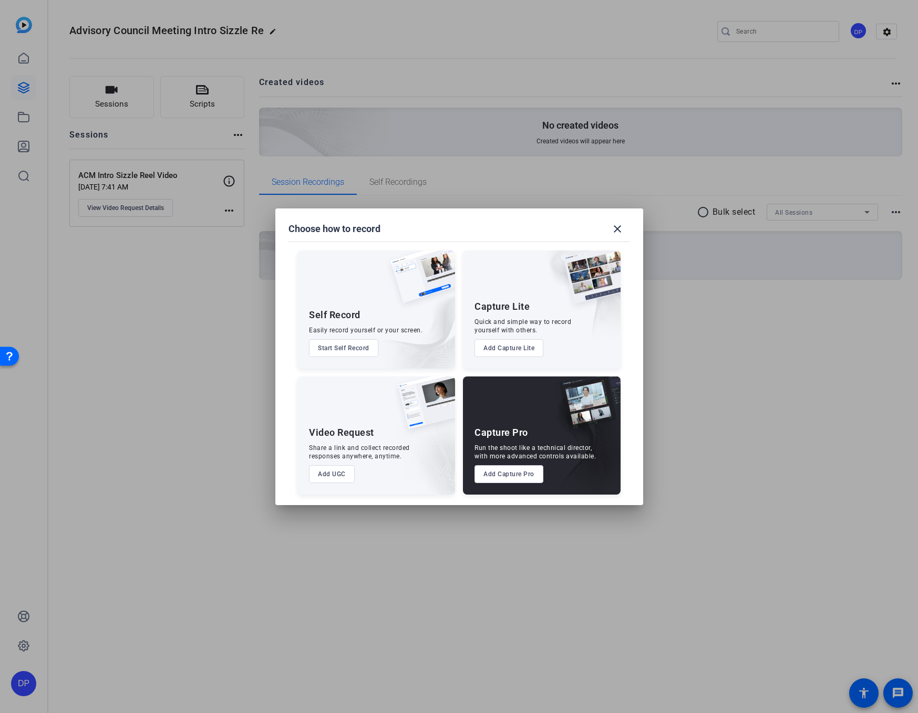
click at [496, 476] on button "Add Capture Pro" at bounding box center [508, 474] width 69 height 18
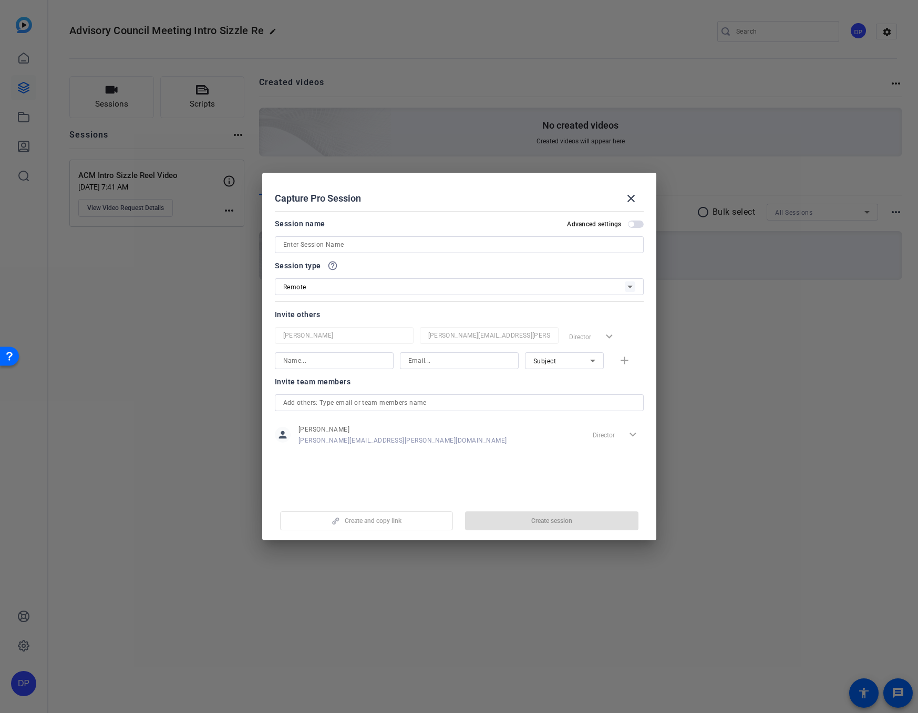
click at [330, 246] on input at bounding box center [459, 245] width 352 height 13
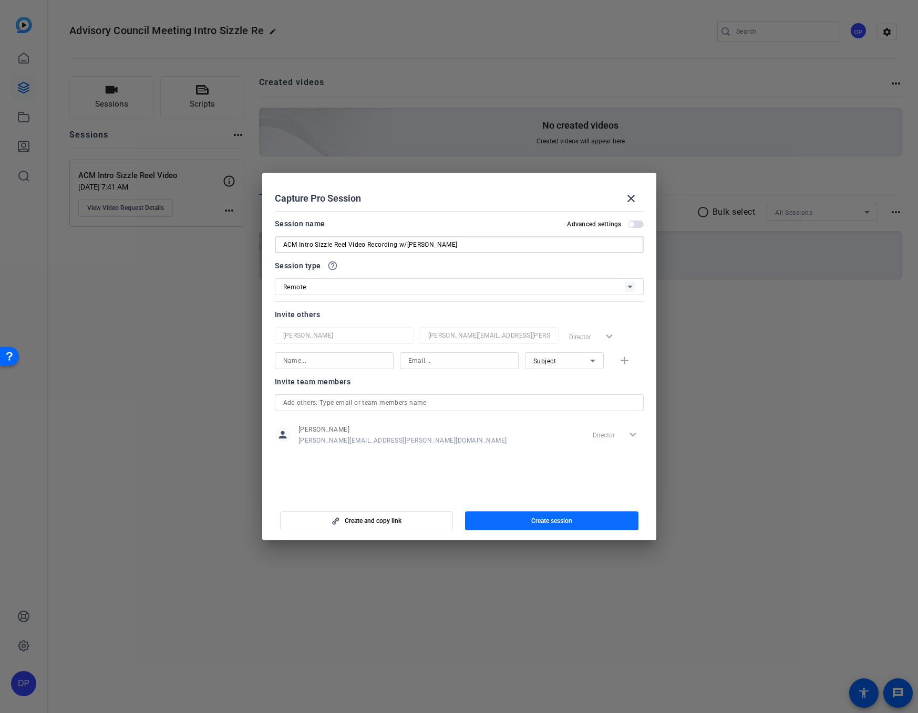
type input "ACM Intro Sizzle Reel Video Recording w/[PERSON_NAME]"
click at [523, 516] on span "button" at bounding box center [551, 521] width 173 height 25
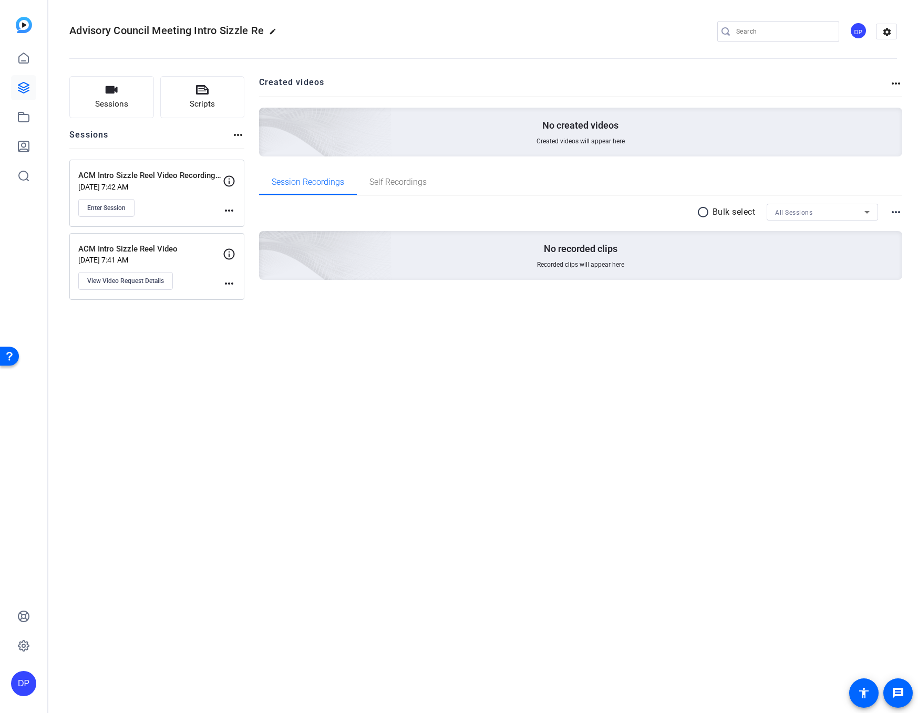
click at [523, 568] on div "Advisory Council Meeting Intro Sizzle Re edit DP settings Sessions Scripts Sess…" at bounding box center [482, 356] width 869 height 713
click at [227, 210] on mat-icon "more_horiz" at bounding box center [229, 210] width 13 height 13
drag, startPoint x: 182, startPoint y: 210, endPoint x: 139, endPoint y: 211, distance: 43.6
click at [175, 211] on div at bounding box center [459, 356] width 918 height 713
click at [105, 209] on span "Enter Session" at bounding box center [106, 208] width 38 height 8
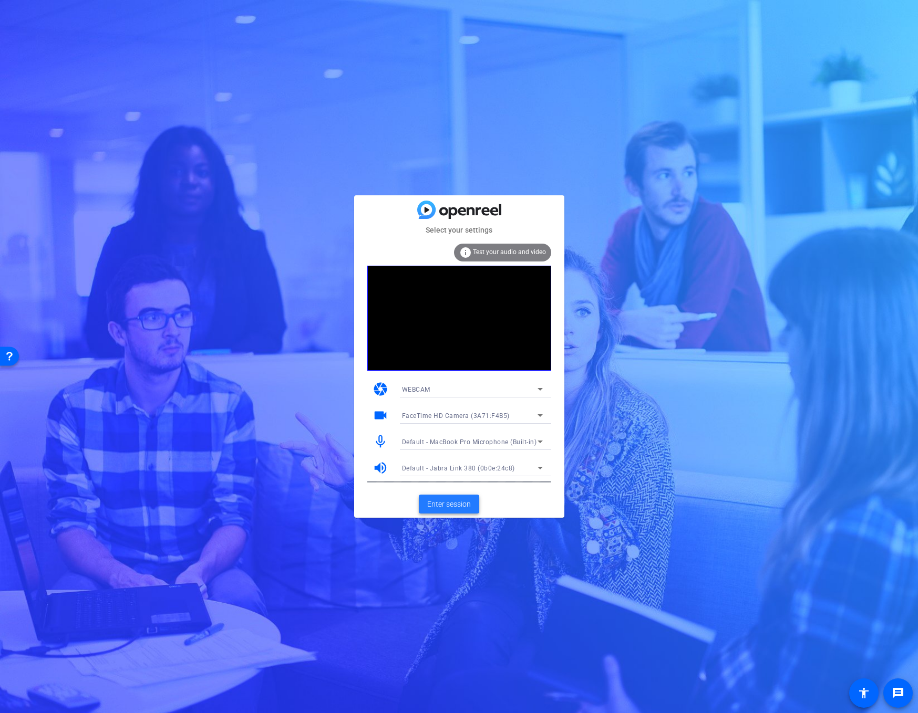
click at [454, 508] on span "Enter session" at bounding box center [449, 504] width 44 height 11
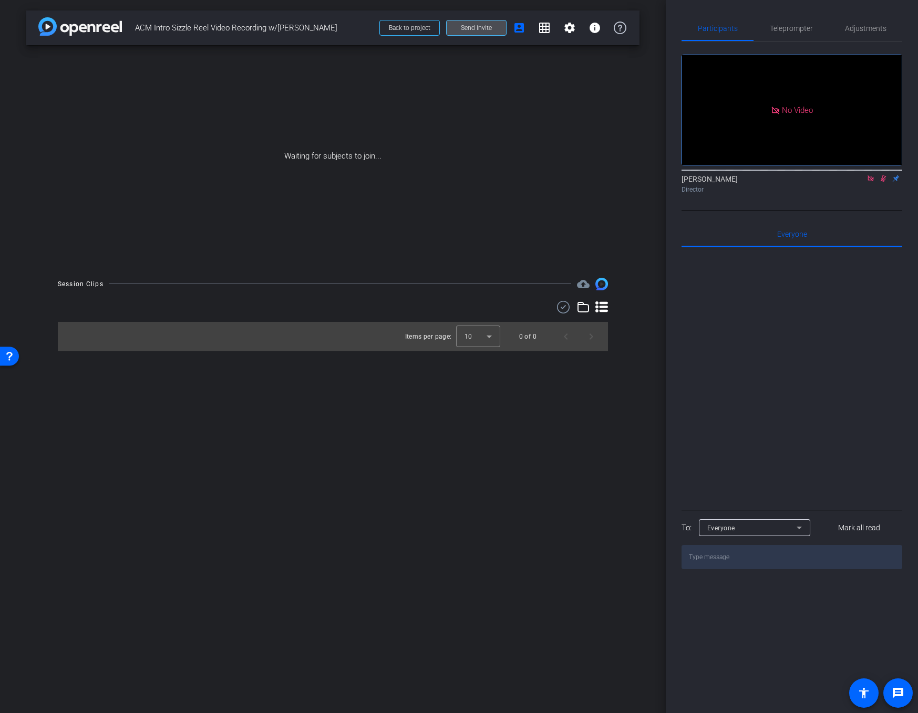
click at [489, 29] on span "Send invite" at bounding box center [476, 28] width 31 height 8
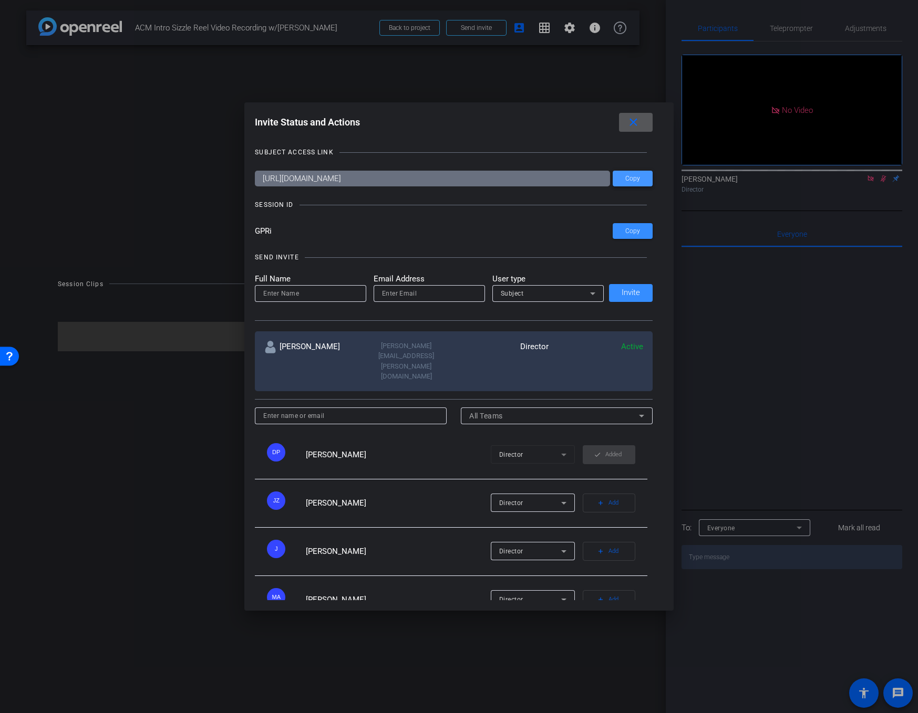
click at [628, 178] on span "Copy" at bounding box center [632, 179] width 15 height 8
click at [636, 178] on span "Copy" at bounding box center [632, 179] width 15 height 8
click at [635, 125] on mat-icon "close" at bounding box center [633, 122] width 13 height 13
